Goal: Task Accomplishment & Management: Manage account settings

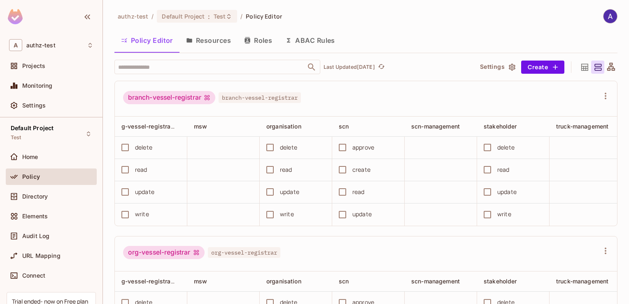
scroll to position [0, 603]
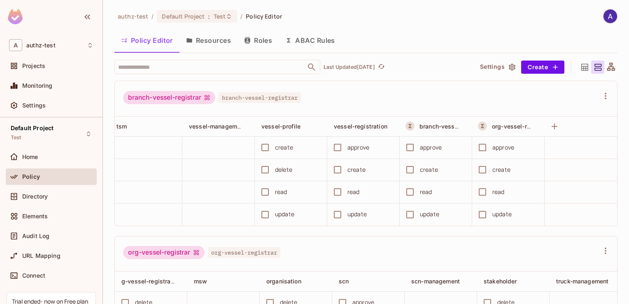
click at [206, 40] on button "Resources" at bounding box center [209, 40] width 58 height 21
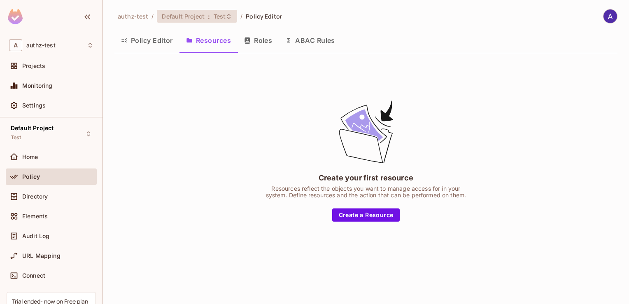
click at [197, 17] on span "Default Project" at bounding box center [183, 16] width 43 height 8
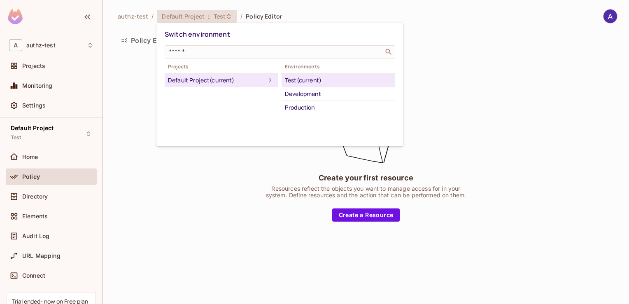
click at [199, 182] on div at bounding box center [314, 152] width 629 height 304
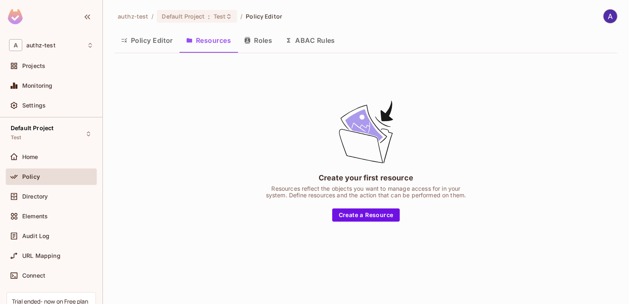
click at [608, 16] on img at bounding box center [611, 16] width 14 height 14
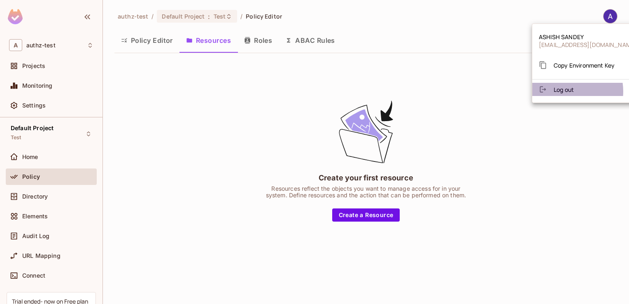
click at [564, 91] on span "Log out" at bounding box center [564, 90] width 20 height 8
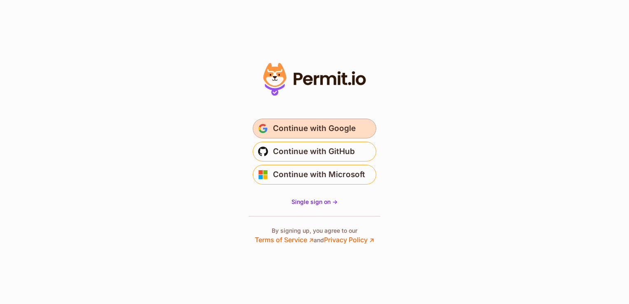
click at [335, 128] on span "Continue with Google" at bounding box center [314, 128] width 83 height 13
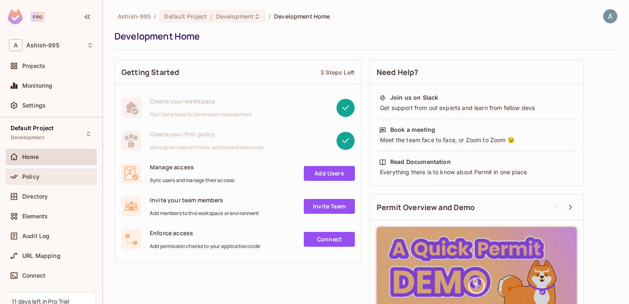
click at [33, 176] on span "Policy" at bounding box center [30, 176] width 17 height 7
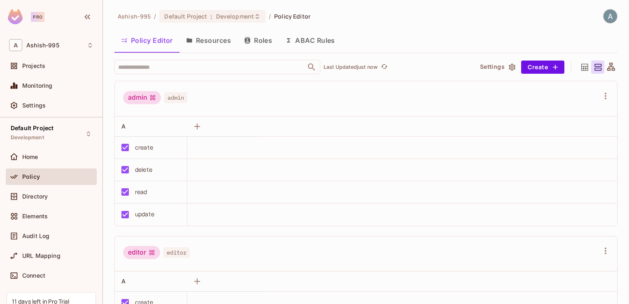
click at [213, 40] on button "Resources" at bounding box center [209, 40] width 58 height 21
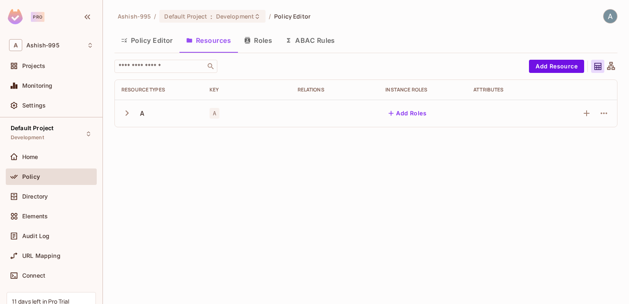
click at [609, 17] on img at bounding box center [611, 16] width 14 height 14
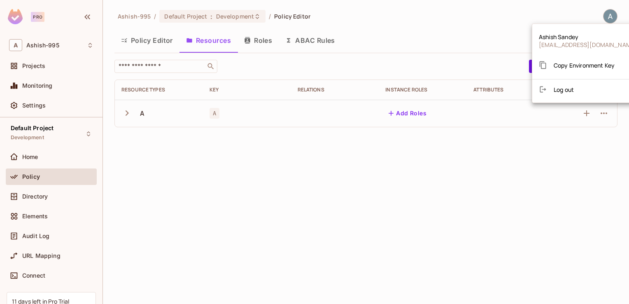
click at [568, 87] on span "Log out" at bounding box center [564, 90] width 20 height 8
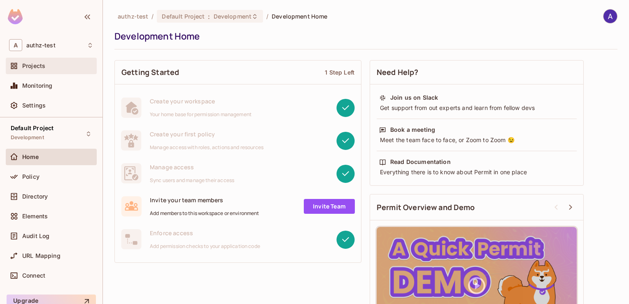
click at [37, 66] on span "Projects" at bounding box center [33, 66] width 23 height 7
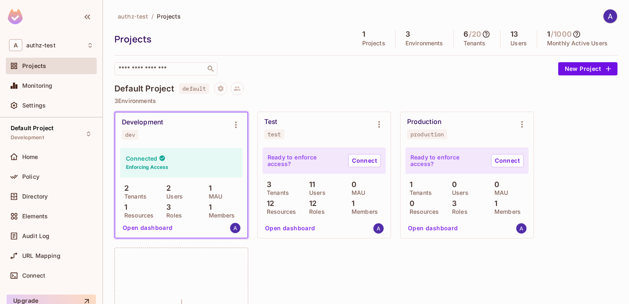
click at [329, 136] on div "Test test" at bounding box center [317, 128] width 107 height 21
click at [297, 230] on button "Open dashboard" at bounding box center [290, 228] width 57 height 13
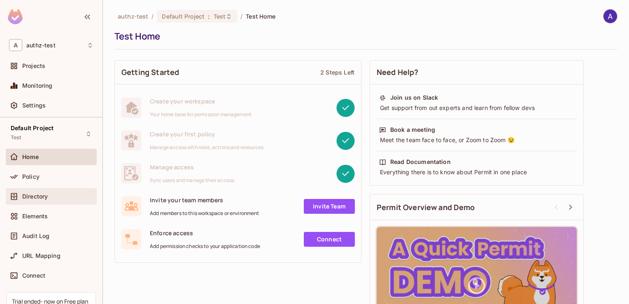
click at [34, 198] on span "Directory" at bounding box center [35, 196] width 26 height 7
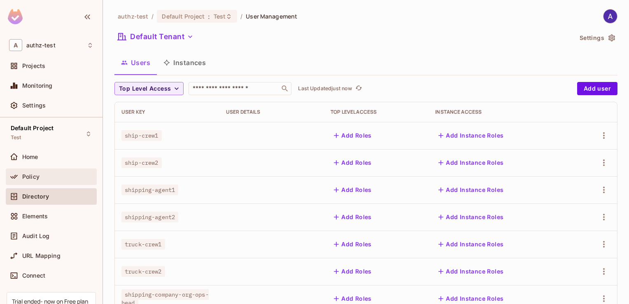
click at [34, 175] on span "Policy" at bounding box center [30, 176] width 17 height 7
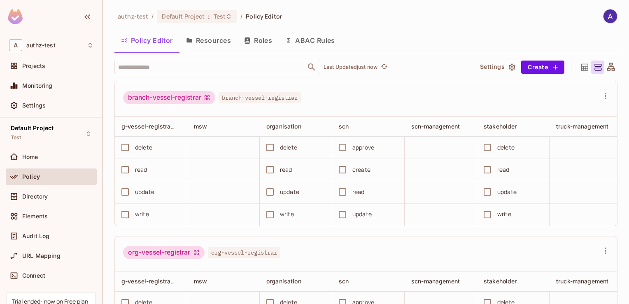
click at [207, 42] on button "Resources" at bounding box center [209, 40] width 58 height 21
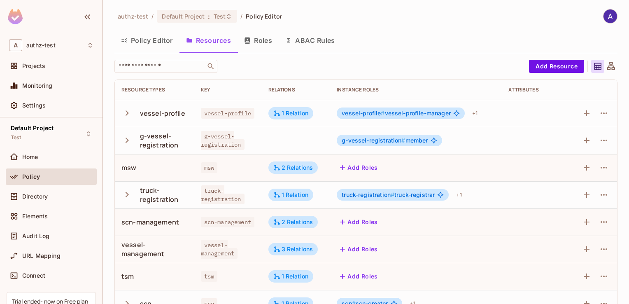
click at [608, 64] on icon at bounding box center [612, 66] width 8 height 8
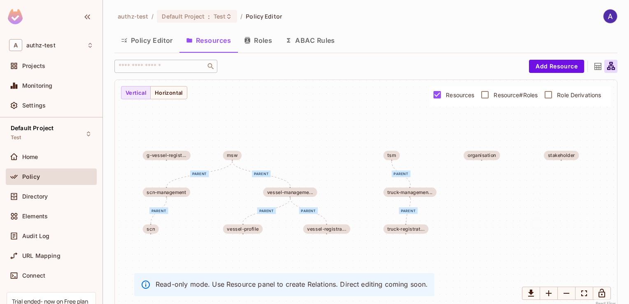
click at [150, 44] on button "Policy Editor" at bounding box center [147, 40] width 65 height 21
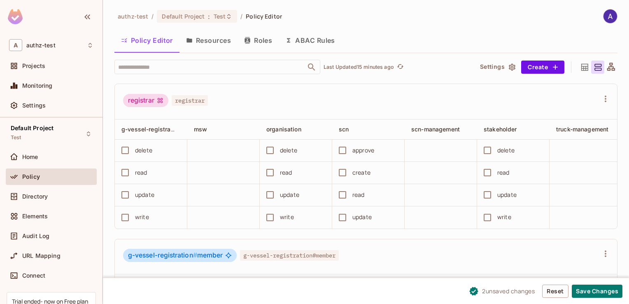
click at [260, 36] on button "Roles" at bounding box center [258, 40] width 41 height 21
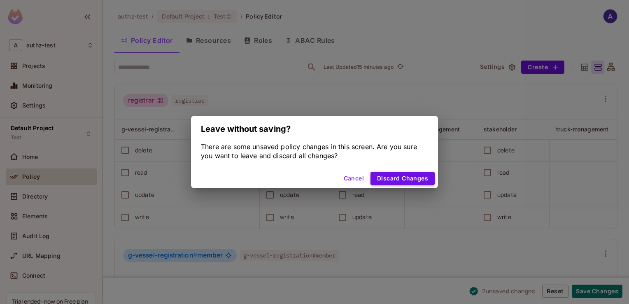
click at [383, 177] on button "Discard Changes" at bounding box center [403, 178] width 64 height 13
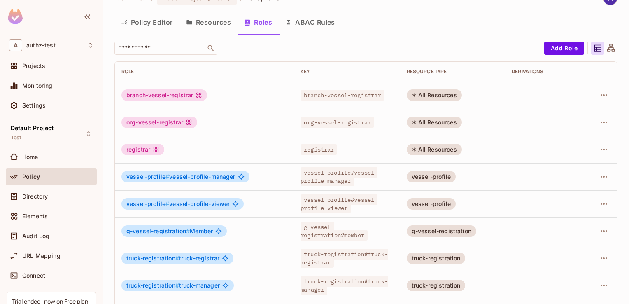
scroll to position [26, 0]
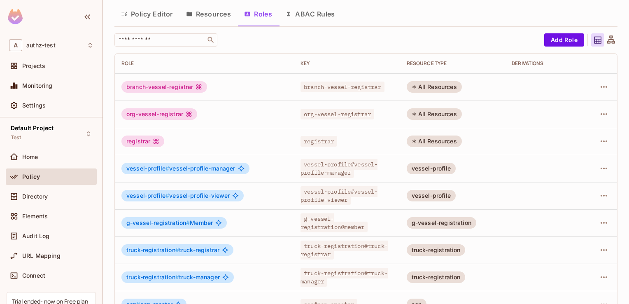
click at [605, 140] on td at bounding box center [600, 141] width 33 height 27
click at [599, 140] on icon "button" at bounding box center [604, 141] width 10 height 10
click at [472, 49] on div at bounding box center [314, 152] width 629 height 304
click at [601, 87] on icon "button" at bounding box center [604, 87] width 7 height 2
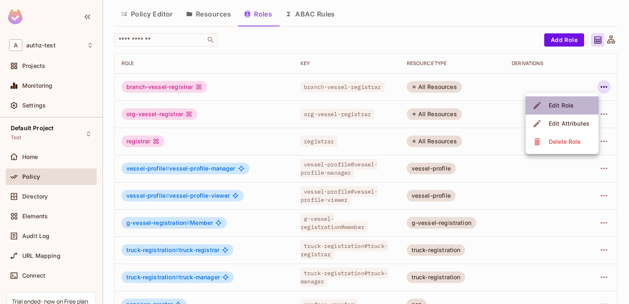
click at [564, 107] on div "Edit Role" at bounding box center [561, 105] width 25 height 8
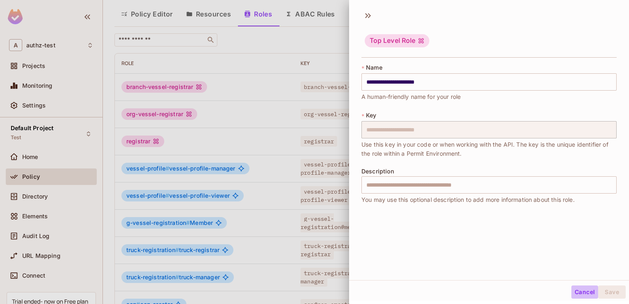
click at [576, 292] on button "Cancel" at bounding box center [585, 291] width 27 height 13
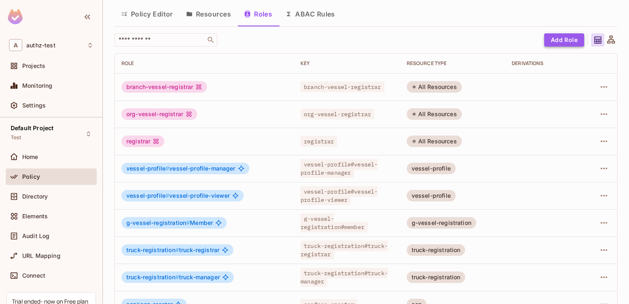
click at [546, 36] on button "Add Role" at bounding box center [565, 39] width 40 height 13
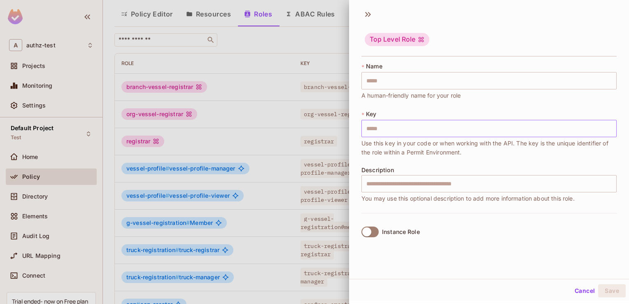
scroll to position [0, 0]
click at [325, 42] on div at bounding box center [314, 152] width 629 height 304
